Goal: Transaction & Acquisition: Purchase product/service

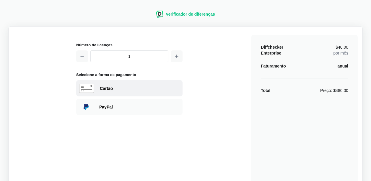
click at [113, 87] on div "Cartão" at bounding box center [140, 89] width 80 height 6
select select "[GEOGRAPHIC_DATA]"
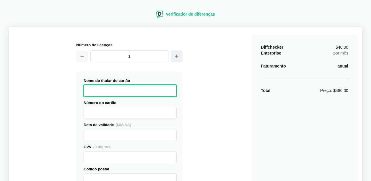
click at [174, 55] on icon "button" at bounding box center [176, 56] width 5 height 5
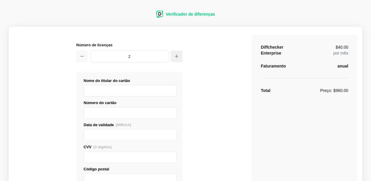
click at [176, 55] on icon "button" at bounding box center [176, 56] width 5 height 5
type input "3"
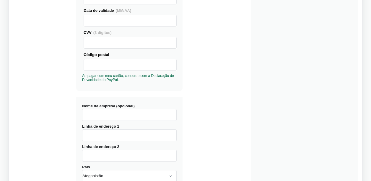
scroll to position [148, 0]
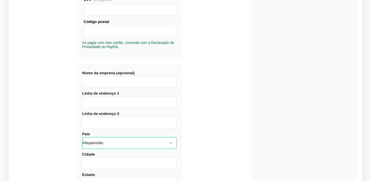
click at [130, 140] on select "Afeganistão [GEOGRAPHIC_DATA] [GEOGRAPHIC_DATA] [GEOGRAPHIC_DATA] [GEOGRAPHIC_D…" at bounding box center [129, 143] width 94 height 12
select select "[GEOGRAPHIC_DATA]"
click at [82, 137] on select "Afeganistão [GEOGRAPHIC_DATA] [GEOGRAPHIC_DATA] [GEOGRAPHIC_DATA] [GEOGRAPHIC_D…" at bounding box center [129, 143] width 94 height 12
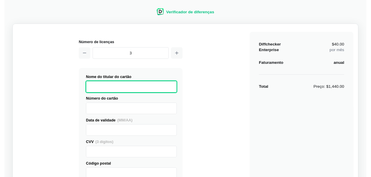
scroll to position [0, 0]
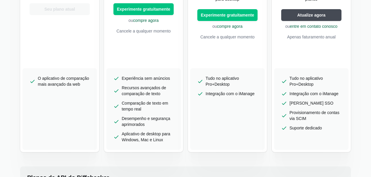
scroll to position [207, 0]
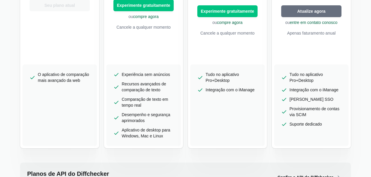
click at [319, 9] on span "Atualize agora" at bounding box center [311, 11] width 31 height 6
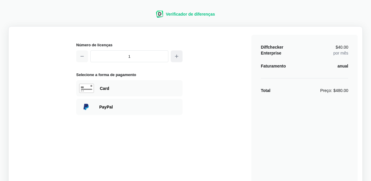
click at [176, 57] on icon "button" at bounding box center [176, 56] width 3 height 3
type input "3"
click at [223, 90] on div "Número de licenças 3 Selecione a forma de pagamento Visa MasterCard Union Pay A…" at bounding box center [185, 139] width 344 height 216
click at [116, 87] on div "Card" at bounding box center [140, 89] width 80 height 6
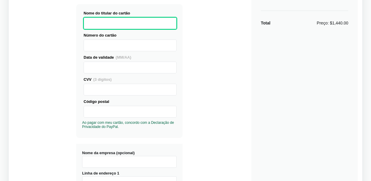
scroll to position [89, 0]
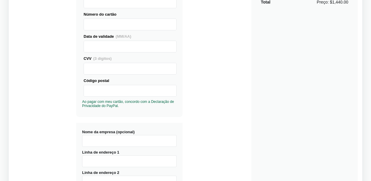
click at [124, 140] on input "Nome da empresa (opcional)" at bounding box center [129, 141] width 94 height 12
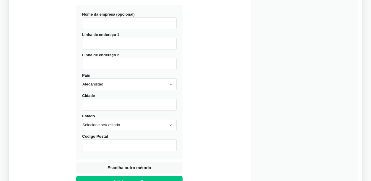
scroll to position [207, 0]
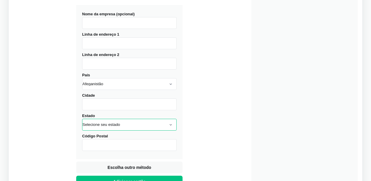
click at [124, 127] on select "Selecione seu estado [US_STATE] [GEOGRAPHIC_DATA] [GEOGRAPHIC_DATA] [GEOGRAPHIC…" at bounding box center [129, 125] width 94 height 12
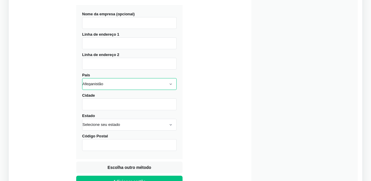
click at [122, 82] on select "Afeganistão [GEOGRAPHIC_DATA] [GEOGRAPHIC_DATA] [GEOGRAPHIC_DATA] [GEOGRAPHIC_D…" at bounding box center [129, 84] width 94 height 12
select select "[GEOGRAPHIC_DATA]"
click at [82, 78] on select "Afeganistão [GEOGRAPHIC_DATA] [GEOGRAPHIC_DATA] [GEOGRAPHIC_DATA] [GEOGRAPHIC_D…" at bounding box center [129, 84] width 94 height 12
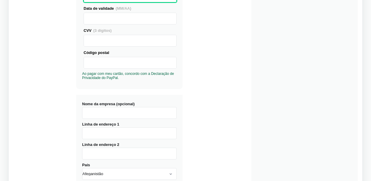
scroll to position [118, 0]
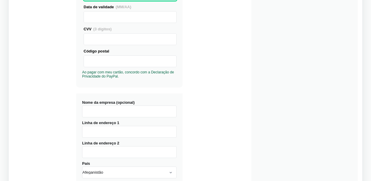
click at [99, 112] on input "Nome da empresa (opcional)" at bounding box center [129, 112] width 94 height 12
type input "m"
type input "MG VIDROS AUTOMOTIVOS LTDA"
click at [99, 134] on input "Linha de endereço 1" at bounding box center [129, 132] width 94 height 12
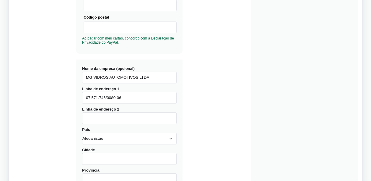
scroll to position [207, 0]
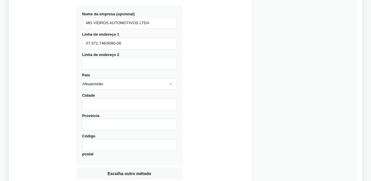
type input "07.571.746/0080-06"
click at [108, 66] on input "Linha de endereço 2" at bounding box center [129, 64] width 94 height 12
click at [96, 104] on input "Cidade" at bounding box center [129, 105] width 94 height 12
click at [95, 121] on input "Província" at bounding box center [129, 125] width 94 height 12
click at [91, 145] on input "Código postal" at bounding box center [129, 145] width 94 height 12
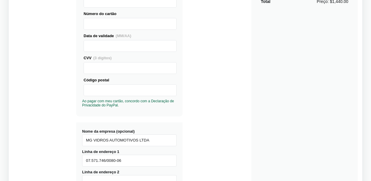
scroll to position [89, 0]
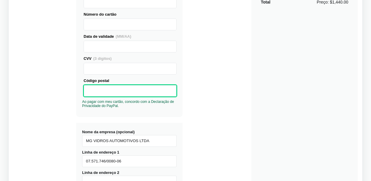
click at [266, 117] on div "Diffchecker Enterprise $40.00 por mês Faturamento anual Total Preço: $1,440.00" at bounding box center [304, 130] width 106 height 368
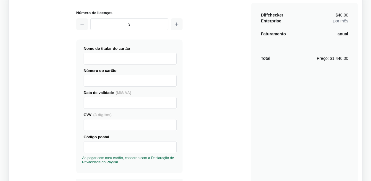
scroll to position [30, 0]
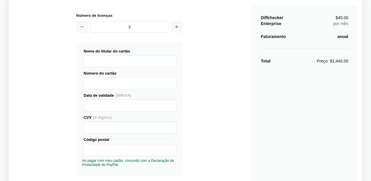
drag, startPoint x: 366, startPoint y: 104, endPoint x: 369, endPoint y: 103, distance: 3.1
click at [366, 104] on div "Verificador de diferenças Número de licenças 3 Visa MasterCard Union Pay Americ…" at bounding box center [185, 176] width 363 height 404
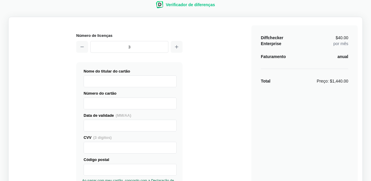
scroll to position [0, 0]
